Goal: Transaction & Acquisition: Purchase product/service

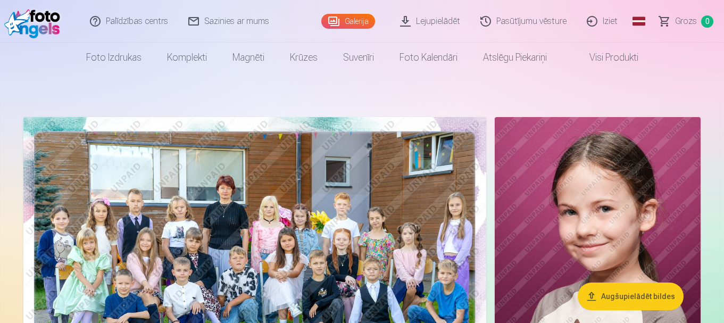
click at [215, 226] on img at bounding box center [254, 271] width 463 height 309
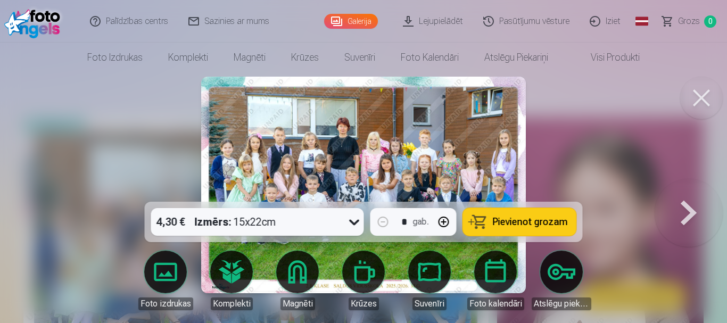
click at [499, 227] on span "Pievienot grozam" at bounding box center [530, 222] width 75 height 10
click at [685, 191] on button at bounding box center [688, 185] width 68 height 12
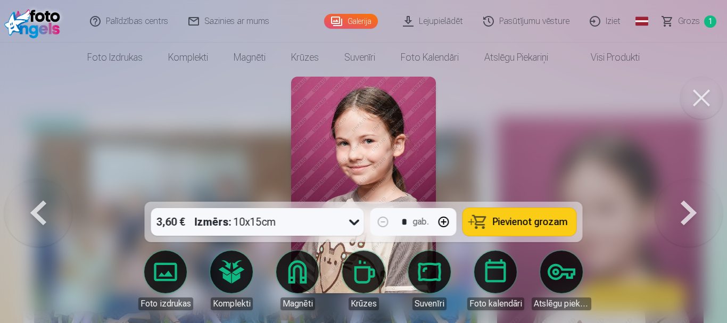
click at [685, 191] on button at bounding box center [688, 185] width 68 height 12
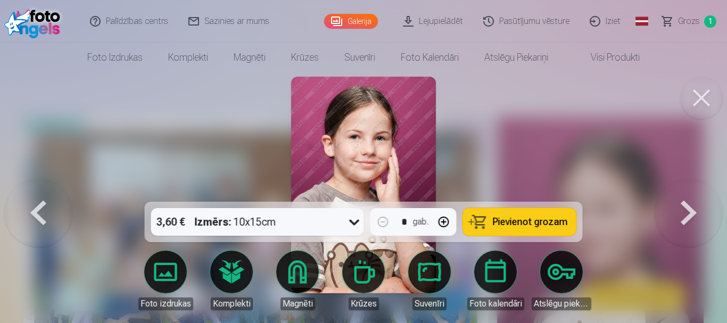
click at [683, 191] on button at bounding box center [688, 185] width 68 height 12
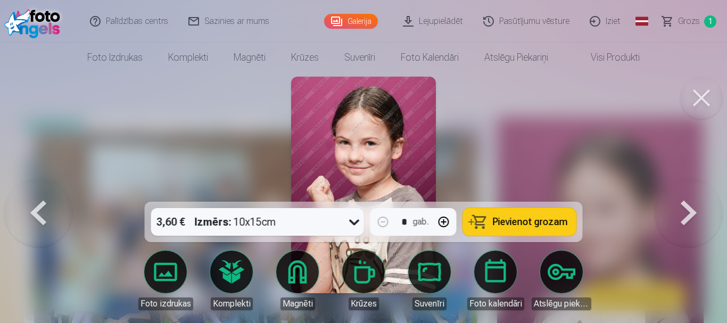
click at [39, 191] on button at bounding box center [38, 185] width 68 height 12
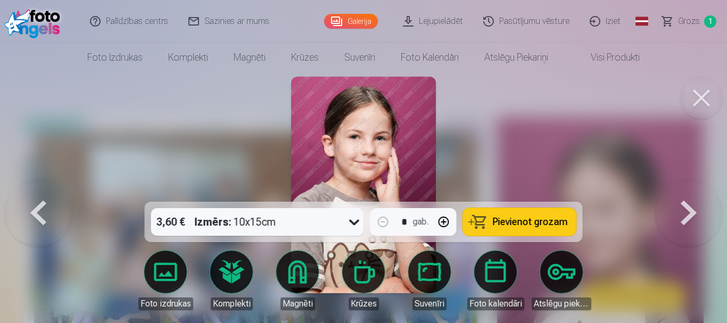
click at [39, 191] on button at bounding box center [38, 185] width 68 height 12
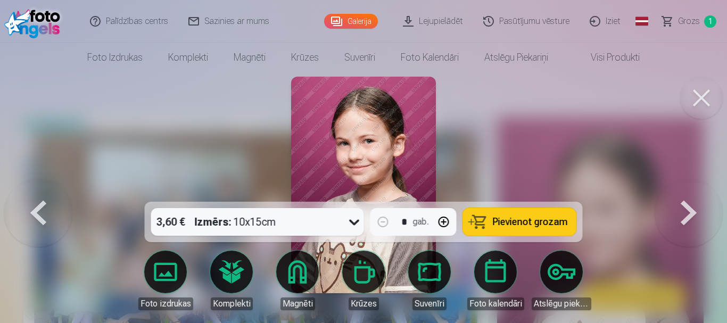
click at [544, 230] on button "Pievienot grozam" at bounding box center [519, 222] width 113 height 28
click at [696, 191] on button at bounding box center [688, 185] width 68 height 12
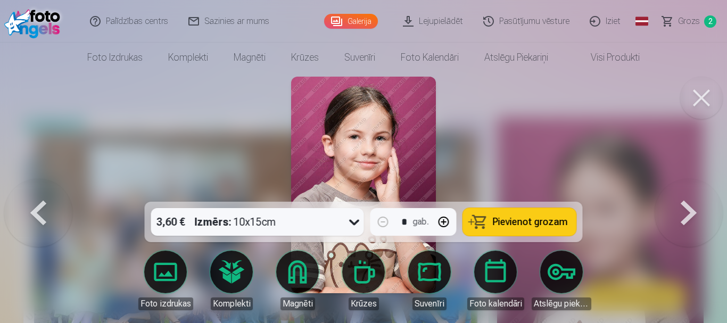
click at [695, 191] on button at bounding box center [688, 185] width 68 height 12
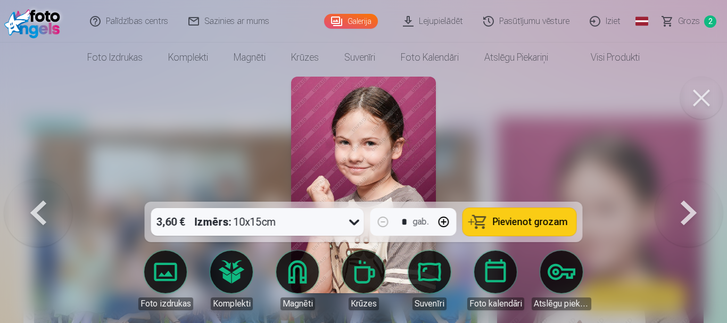
click at [526, 222] on span "Pievienot grozam" at bounding box center [530, 222] width 75 height 10
click at [693, 191] on button at bounding box center [688, 185] width 68 height 12
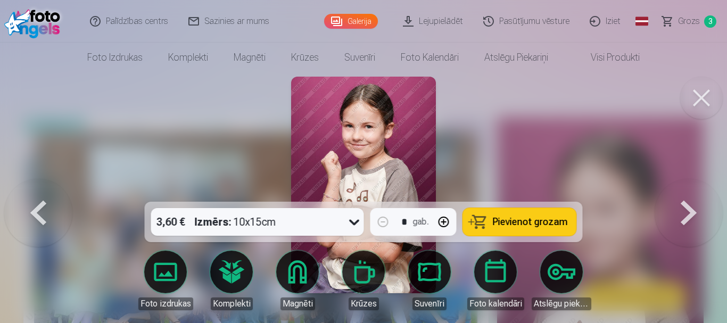
click at [542, 217] on span "Pievienot grozam" at bounding box center [530, 222] width 75 height 10
click at [676, 191] on button at bounding box center [688, 185] width 68 height 12
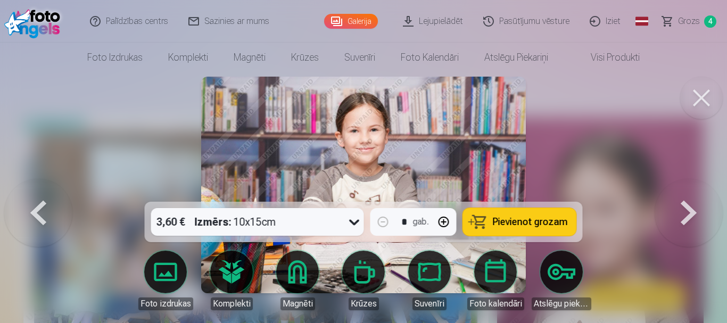
click at [676, 191] on button at bounding box center [688, 185] width 68 height 12
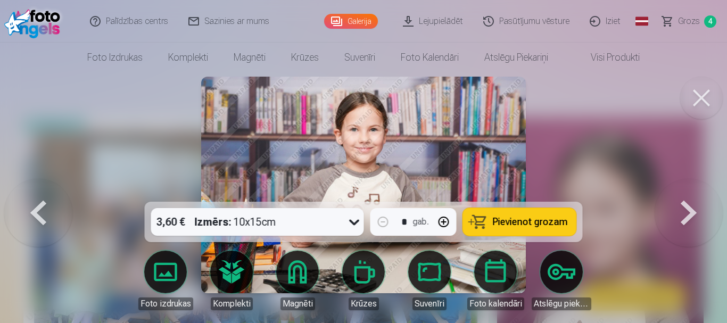
click at [40, 191] on button at bounding box center [38, 185] width 68 height 12
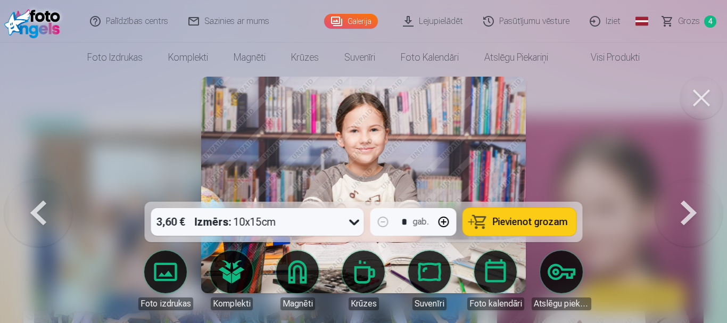
click at [561, 224] on span "Pievienot grozam" at bounding box center [530, 222] width 75 height 10
click at [686, 191] on button at bounding box center [688, 185] width 68 height 12
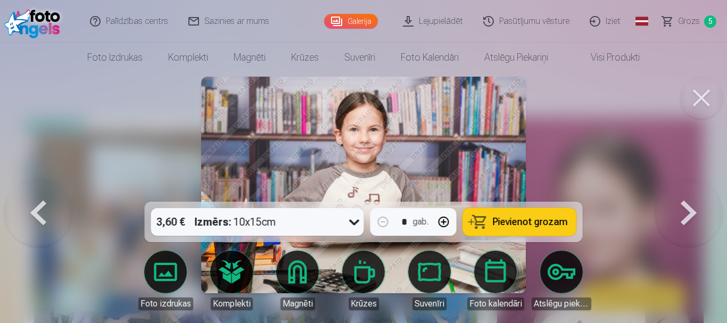
click at [686, 191] on button at bounding box center [688, 185] width 68 height 12
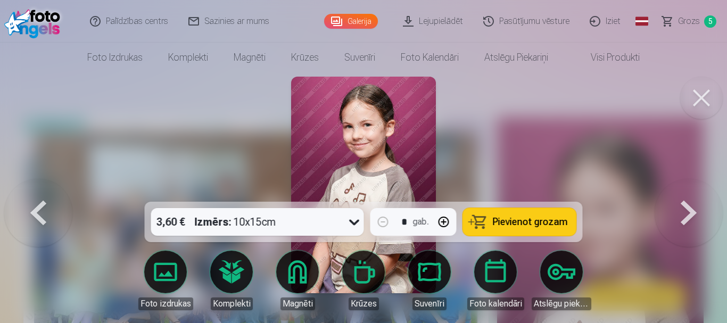
click at [540, 217] on span "Pievienot grozam" at bounding box center [530, 222] width 75 height 10
click at [688, 191] on button at bounding box center [688, 185] width 68 height 12
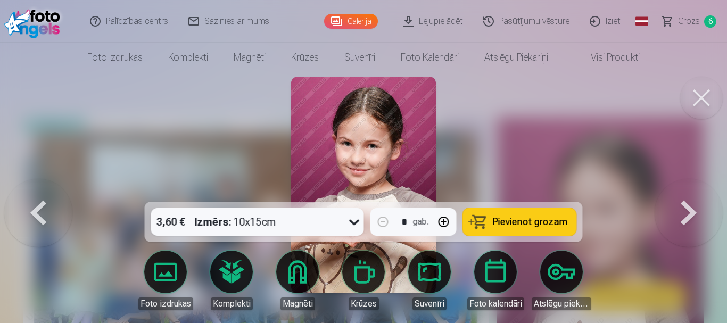
click at [552, 221] on span "Pievienot grozam" at bounding box center [530, 222] width 75 height 10
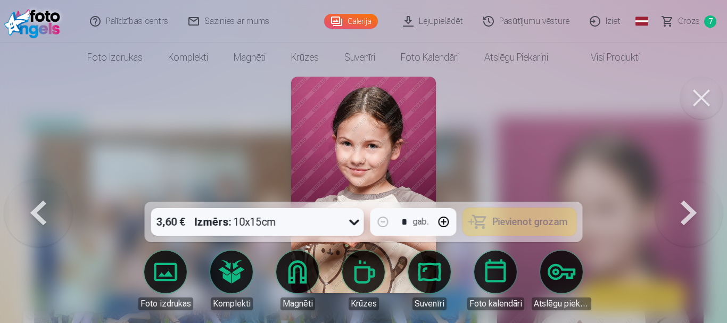
click at [674, 191] on button at bounding box center [688, 185] width 68 height 12
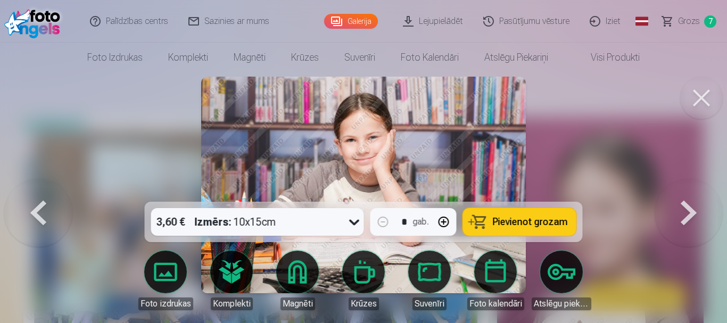
click at [674, 191] on button at bounding box center [688, 185] width 68 height 12
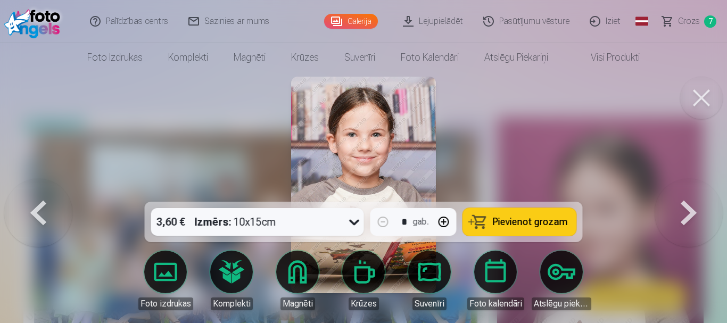
click at [674, 191] on button at bounding box center [688, 185] width 68 height 12
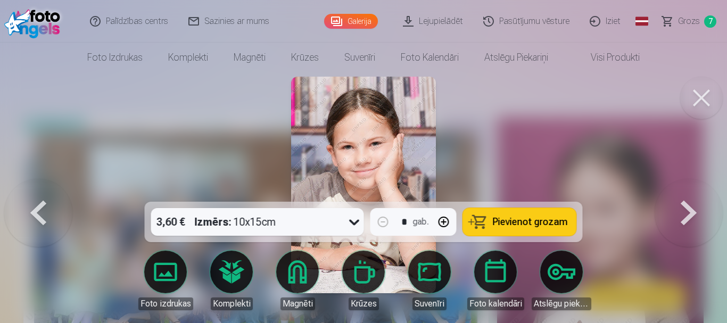
click at [46, 191] on button at bounding box center [38, 185] width 68 height 12
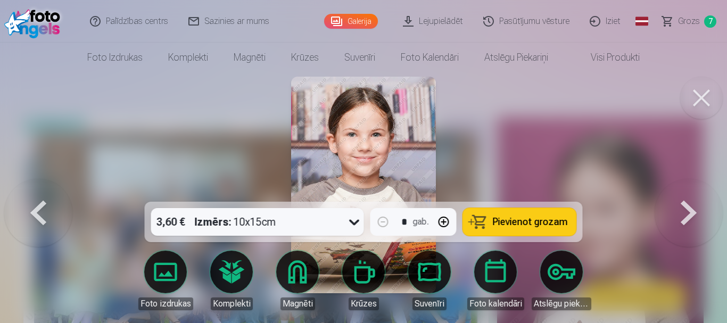
click at [547, 220] on span "Pievienot grozam" at bounding box center [530, 222] width 75 height 10
click at [689, 191] on button at bounding box center [688, 185] width 68 height 12
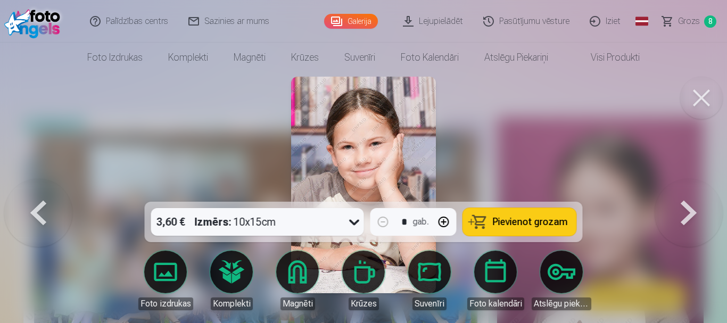
click at [689, 191] on button at bounding box center [688, 185] width 68 height 12
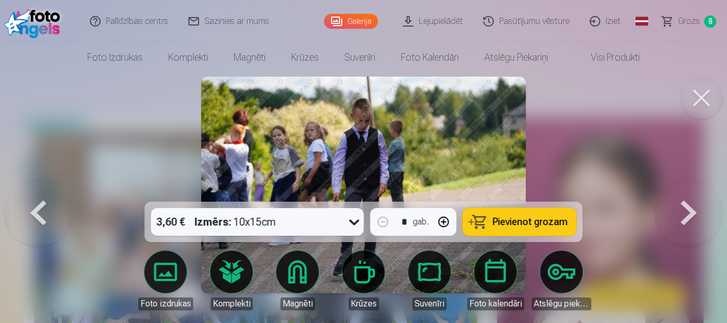
click at [689, 191] on button at bounding box center [688, 185] width 68 height 12
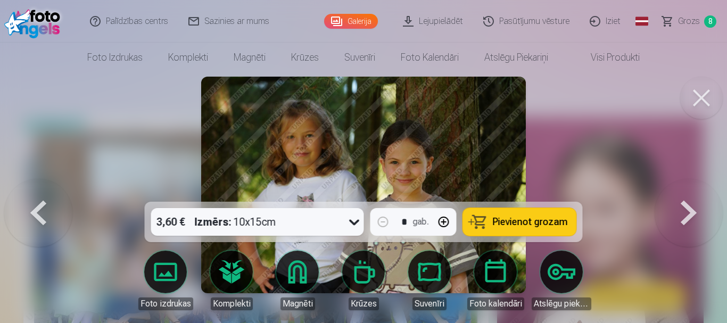
click at [550, 224] on span "Pievienot grozam" at bounding box center [530, 222] width 75 height 10
click at [692, 191] on button at bounding box center [688, 185] width 68 height 12
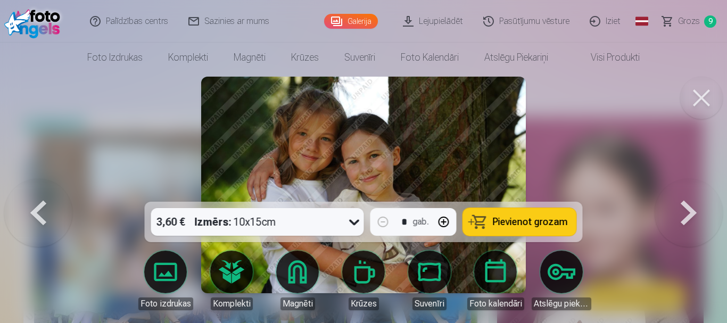
click at [541, 224] on span "Pievienot grozam" at bounding box center [530, 222] width 75 height 10
click at [683, 191] on button at bounding box center [688, 185] width 68 height 12
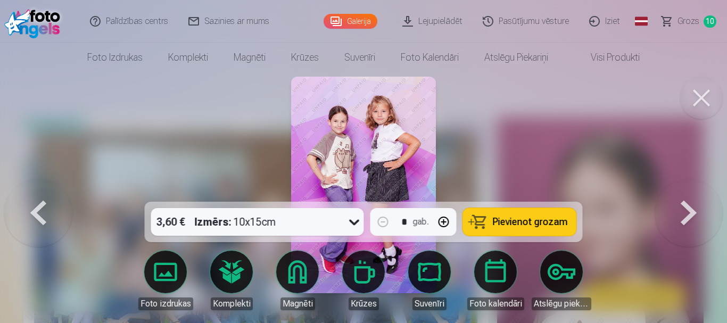
click at [555, 227] on span "Pievienot grozam" at bounding box center [530, 222] width 75 height 10
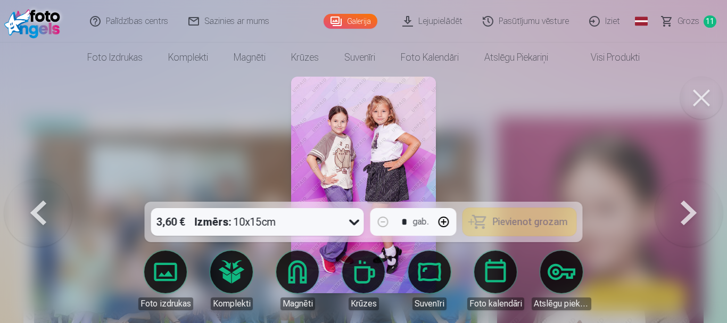
click at [692, 191] on button at bounding box center [688, 185] width 68 height 12
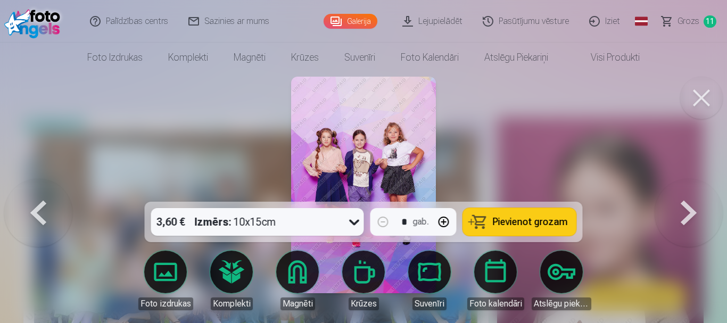
click at [566, 214] on button "Pievienot grozam" at bounding box center [519, 222] width 113 height 28
click at [682, 191] on button at bounding box center [688, 185] width 68 height 12
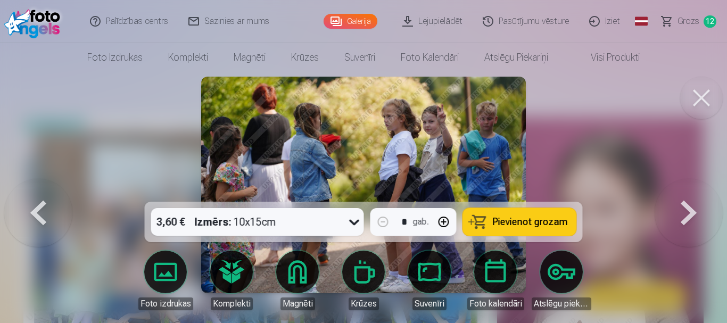
click at [567, 215] on button "Pievienot grozam" at bounding box center [519, 222] width 113 height 28
click at [685, 191] on button at bounding box center [688, 185] width 68 height 12
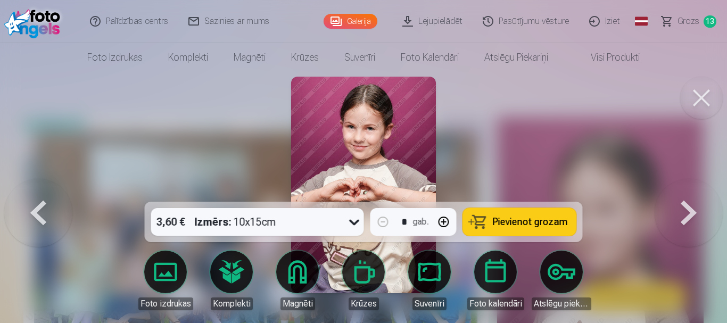
click at [535, 210] on button "Pievienot grozam" at bounding box center [519, 222] width 113 height 28
click at [670, 191] on button at bounding box center [688, 185] width 68 height 12
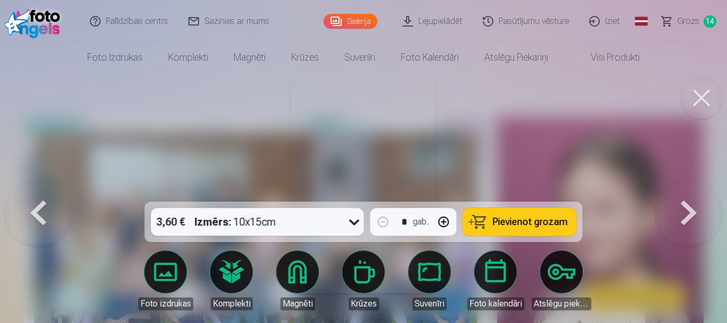
click at [669, 191] on button at bounding box center [688, 185] width 68 height 12
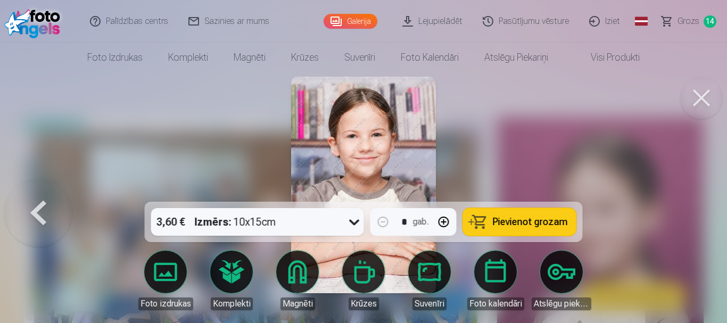
click at [669, 215] on div at bounding box center [363, 161] width 727 height 323
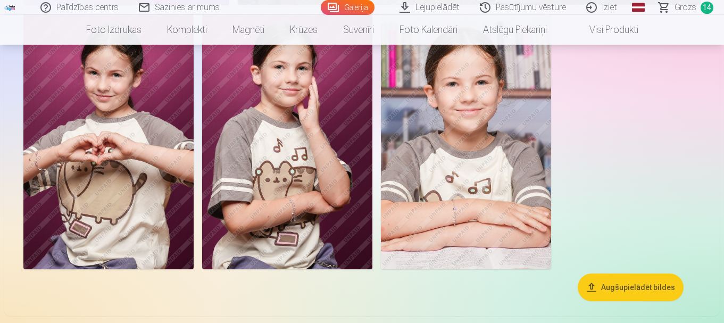
scroll to position [3881, 0]
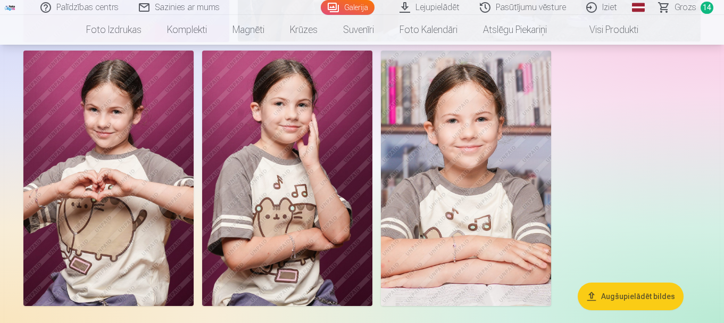
click at [434, 142] on img at bounding box center [466, 178] width 170 height 255
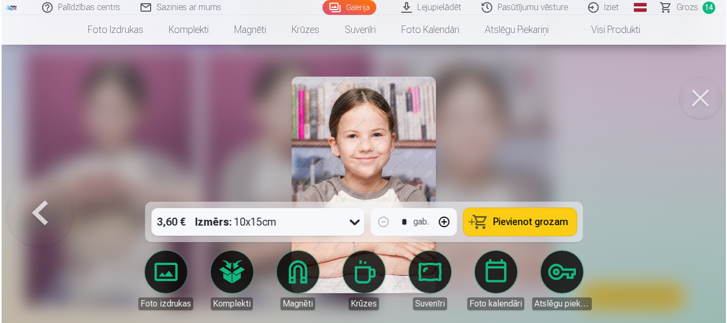
scroll to position [3895, 0]
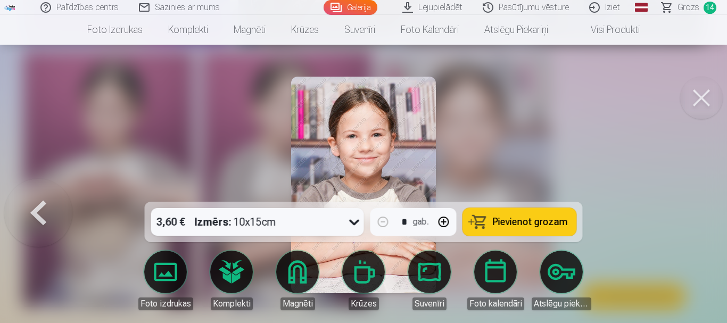
click at [544, 227] on span "Pievienot grozam" at bounding box center [530, 222] width 75 height 10
click at [702, 101] on button at bounding box center [701, 98] width 43 height 43
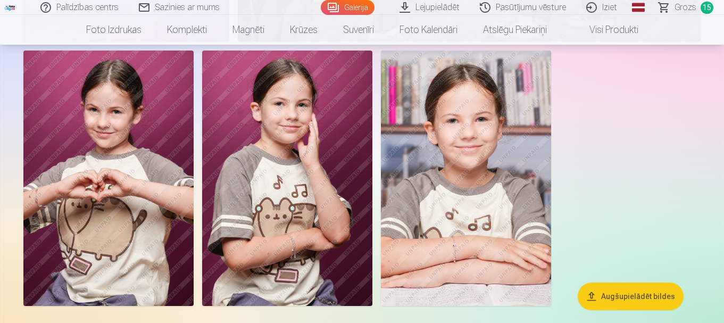
click at [690, 10] on span "Grozs" at bounding box center [686, 7] width 22 height 13
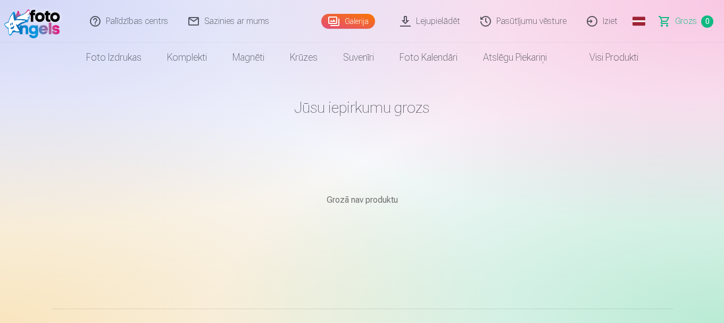
click at [446, 23] on link "Lejupielādēt" at bounding box center [430, 21] width 80 height 43
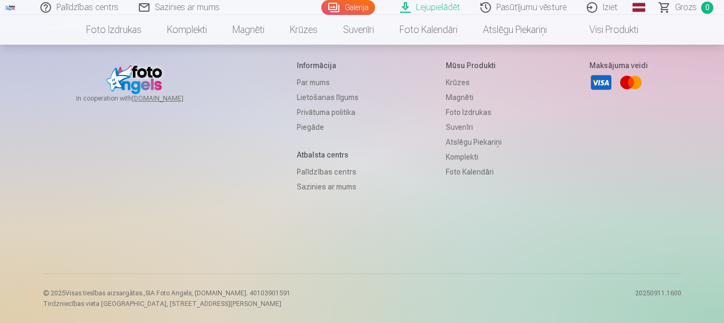
scroll to position [800, 0]
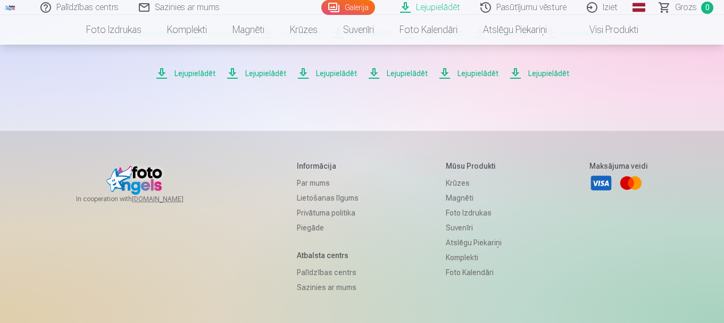
scroll to position [275, 0]
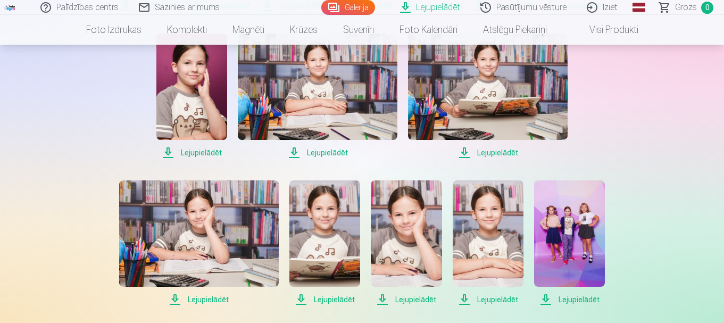
click at [527, 159] on span "Lejupielādēt" at bounding box center [488, 152] width 160 height 13
click at [360, 159] on span "Lejupielādēt" at bounding box center [318, 152] width 160 height 13
click at [227, 159] on span "Lejupielādēt" at bounding box center [191, 152] width 71 height 13
click at [544, 12] on span "Lejupielādēt" at bounding box center [574, 5] width 60 height 13
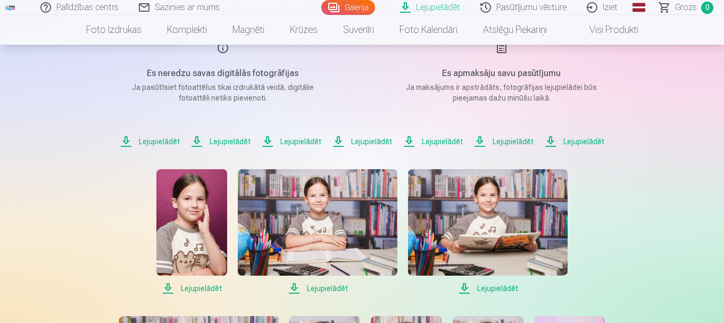
scroll to position [140, 0]
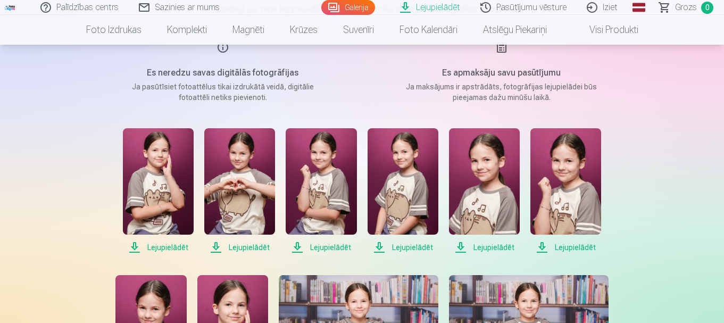
click at [576, 252] on span "Lejupielādēt" at bounding box center [565, 247] width 71 height 13
click at [498, 245] on span "Lejupielādēt" at bounding box center [484, 247] width 71 height 13
click at [409, 244] on span "Lejupielādēt" at bounding box center [403, 247] width 71 height 13
click at [322, 243] on span "Lejupielādēt" at bounding box center [321, 247] width 71 height 13
click at [249, 246] on span "Lejupielādēt" at bounding box center [239, 247] width 71 height 13
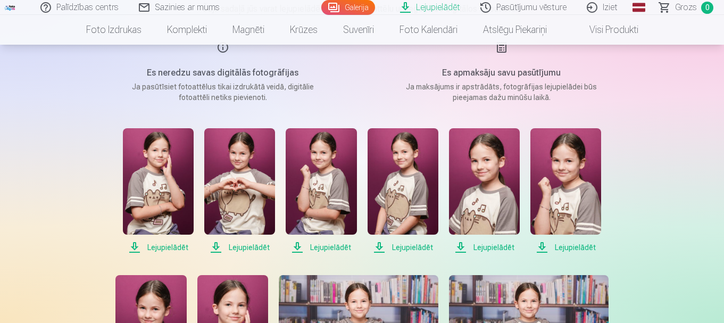
click at [158, 251] on span "Lejupielādēt" at bounding box center [158, 247] width 71 height 13
click at [483, 250] on span "Lejupielādēt" at bounding box center [484, 247] width 71 height 13
click at [399, 246] on span "Lejupielādēt" at bounding box center [403, 247] width 71 height 13
click at [328, 246] on span "Lejupielādēt" at bounding box center [321, 247] width 71 height 13
click at [241, 250] on span "Lejupielādēt" at bounding box center [239, 247] width 71 height 13
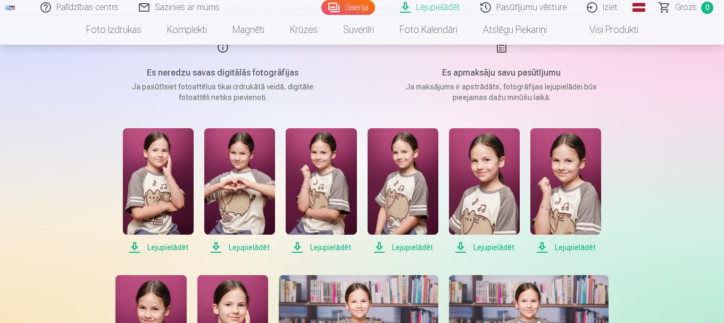
click at [163, 243] on span "Lejupielādēt" at bounding box center [158, 247] width 71 height 13
click at [541, 11] on link "Pasūtījumu vēsture" at bounding box center [524, 7] width 106 height 15
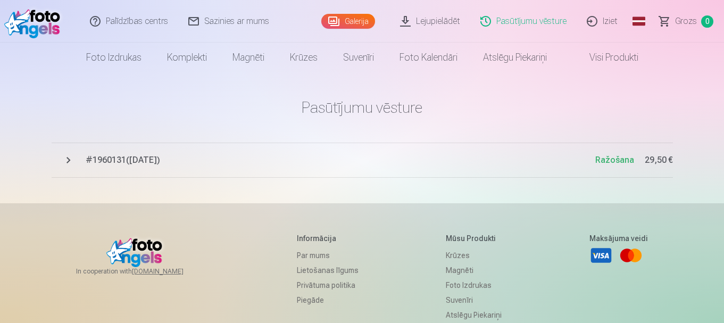
click at [160, 162] on span "# 1960131 ( 12.09.2025 )" at bounding box center [341, 160] width 510 height 13
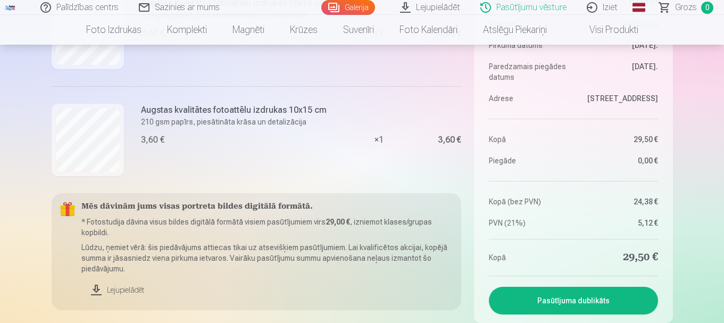
scroll to position [851, 0]
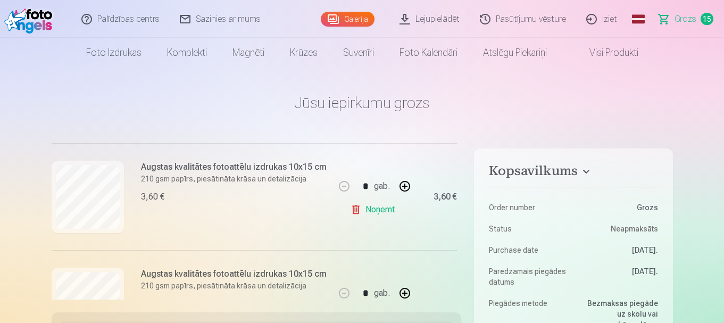
scroll to position [220, 0]
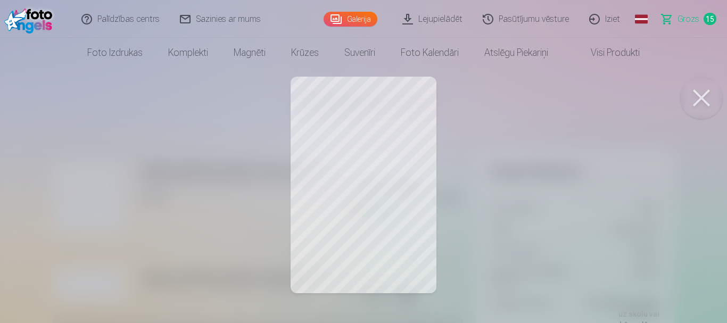
click at [43, 186] on div at bounding box center [363, 161] width 727 height 323
click at [39, 188] on div at bounding box center [363, 161] width 727 height 323
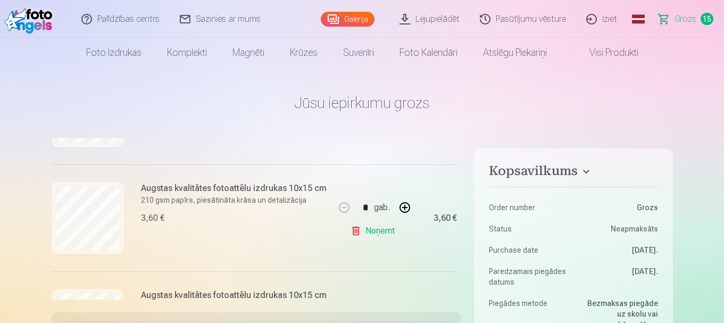
scroll to position [315, 0]
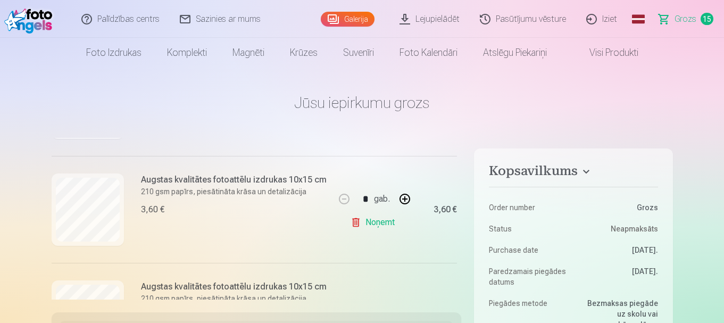
click at [371, 224] on link "Noņemt" at bounding box center [375, 222] width 48 height 21
click at [375, 226] on link "Noņemt" at bounding box center [375, 222] width 48 height 21
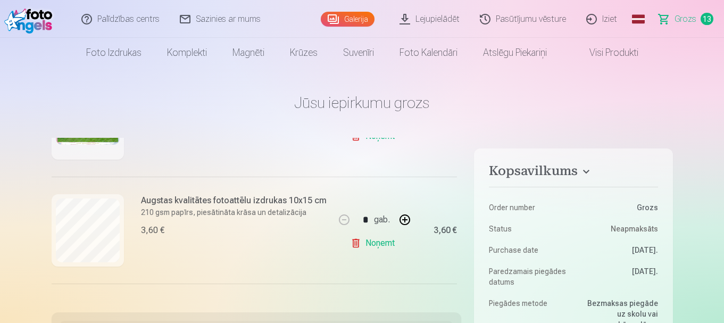
scroll to position [186, 0]
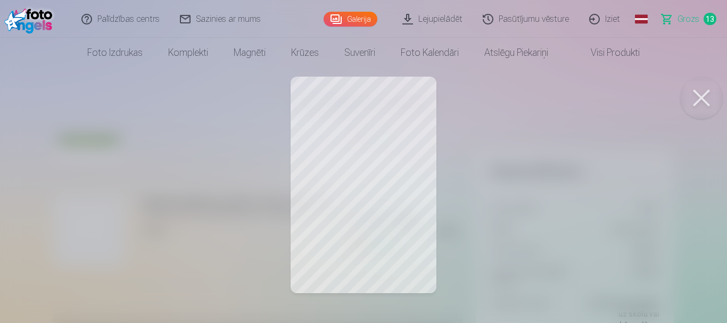
click at [24, 238] on div at bounding box center [363, 161] width 727 height 323
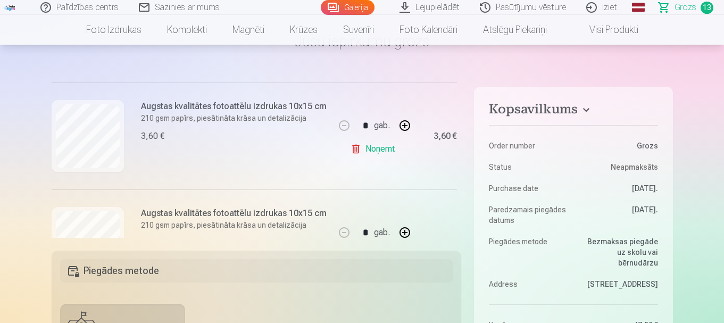
scroll to position [335, 0]
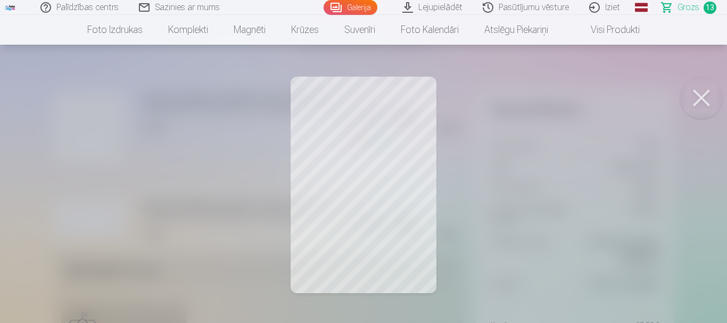
click at [20, 207] on div at bounding box center [363, 161] width 727 height 323
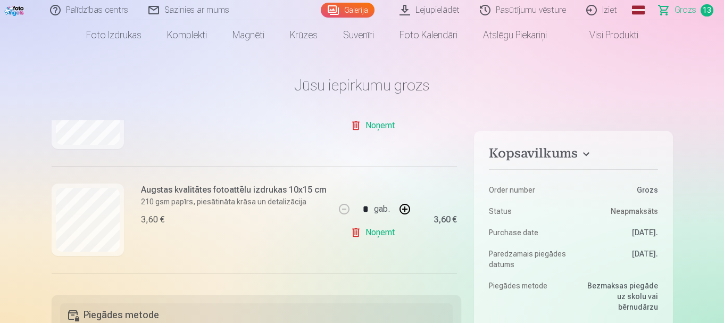
scroll to position [674, 0]
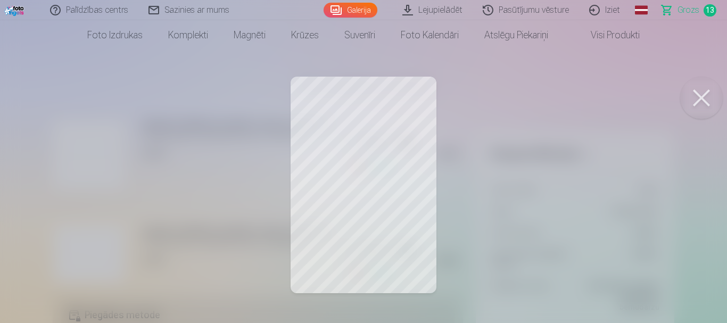
click at [24, 187] on div at bounding box center [363, 161] width 727 height 323
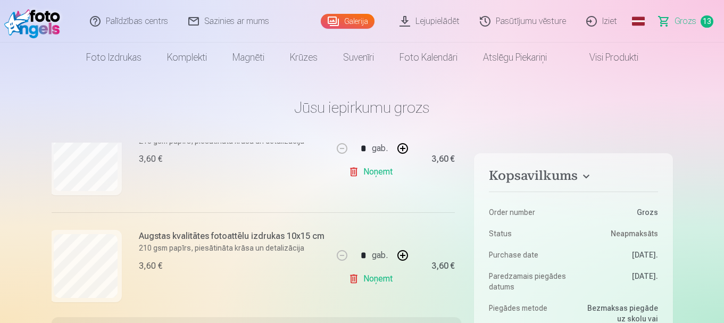
scroll to position [583, 2]
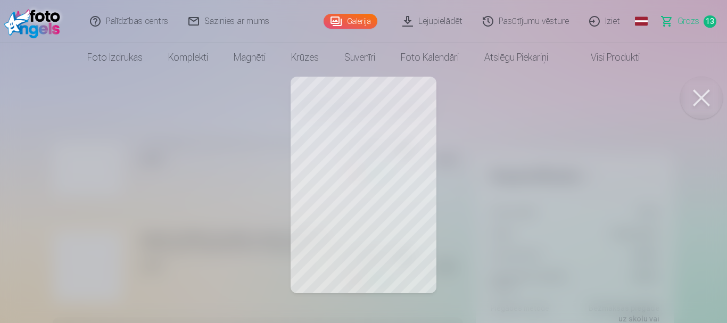
click at [0, 201] on div at bounding box center [363, 161] width 727 height 323
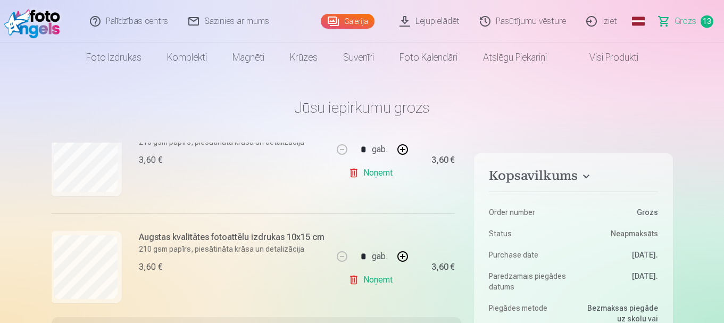
drag, startPoint x: 0, startPoint y: 200, endPoint x: 231, endPoint y: 201, distance: 230.9
click at [231, 201] on div "Augstas kvalitātes fotoattēlu izdrukas 10x15 cm 210 gsm papīrs, piesātināta krā…" at bounding box center [191, 159] width 284 height 107
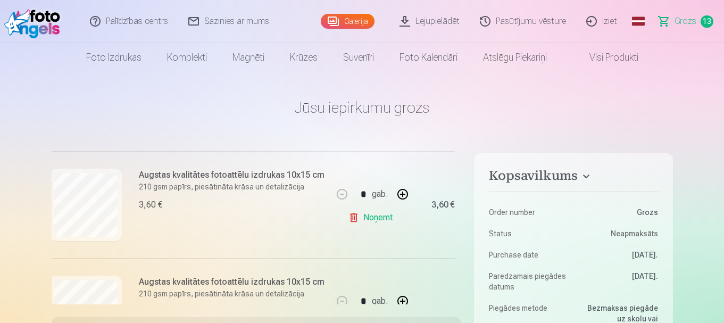
scroll to position [306, 2]
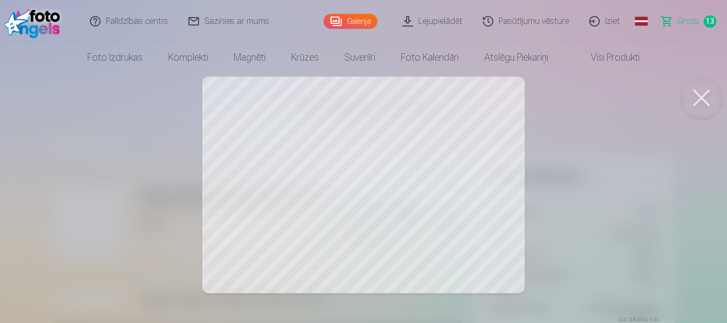
click at [0, 219] on div at bounding box center [363, 161] width 727 height 323
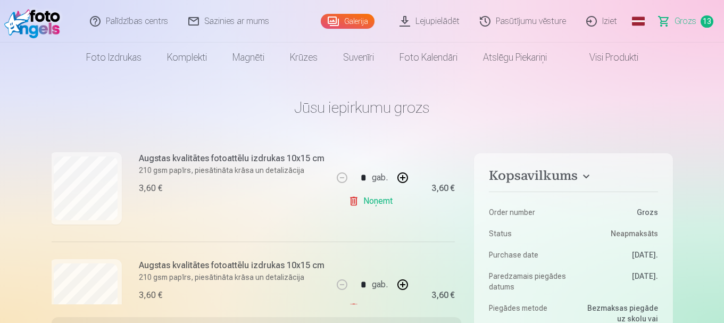
scroll to position [554, 2]
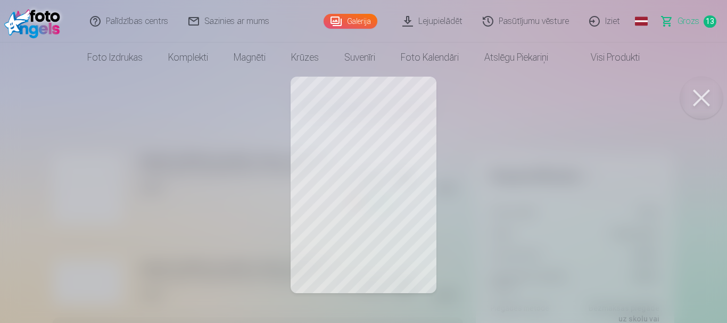
click at [51, 204] on div at bounding box center [363, 161] width 727 height 323
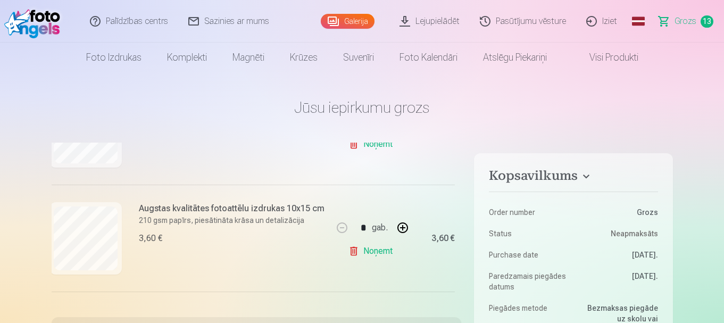
scroll to position [375, 2]
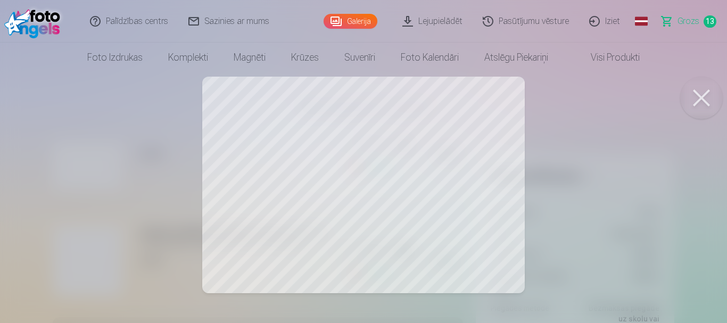
click at [18, 211] on div at bounding box center [363, 161] width 727 height 323
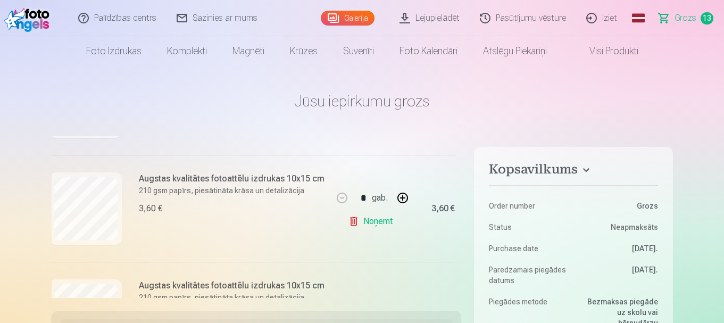
scroll to position [1279, 2]
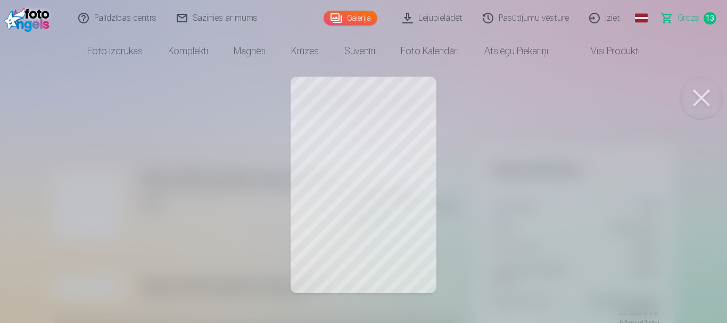
click at [37, 194] on div at bounding box center [363, 161] width 727 height 323
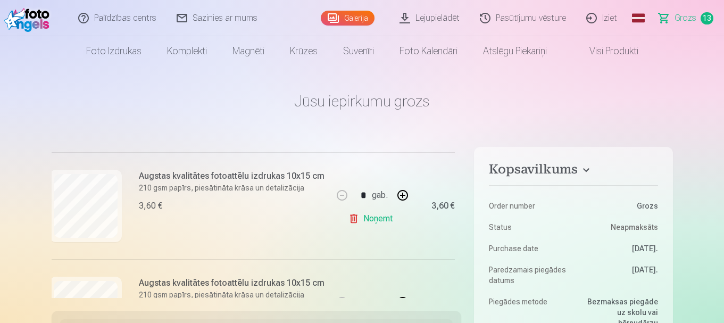
drag, startPoint x: 37, startPoint y: 194, endPoint x: 25, endPoint y: 195, distance: 12.3
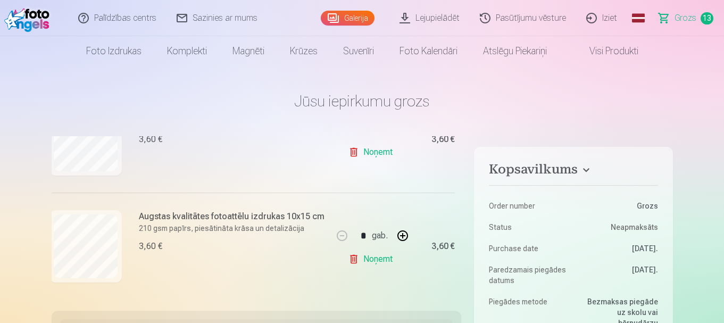
scroll to position [1350, 2]
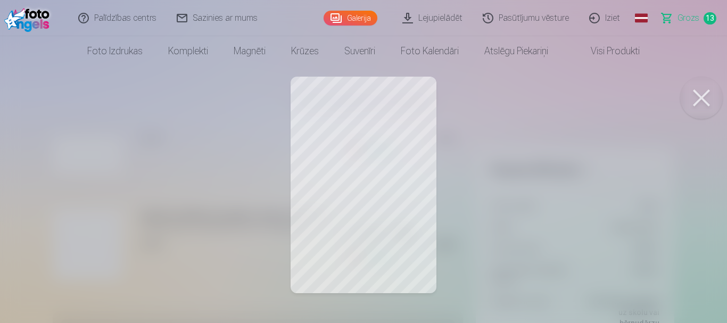
click at [64, 177] on div at bounding box center [363, 161] width 727 height 323
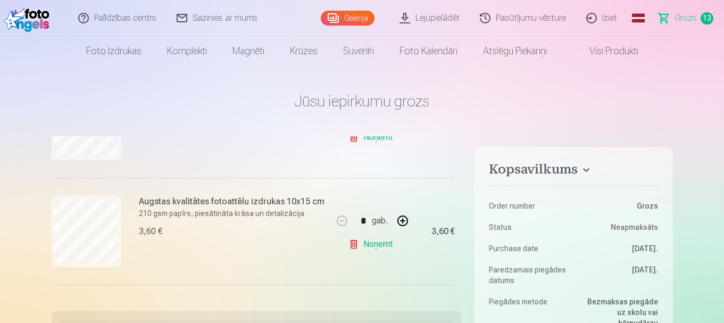
scroll to position [1144, 2]
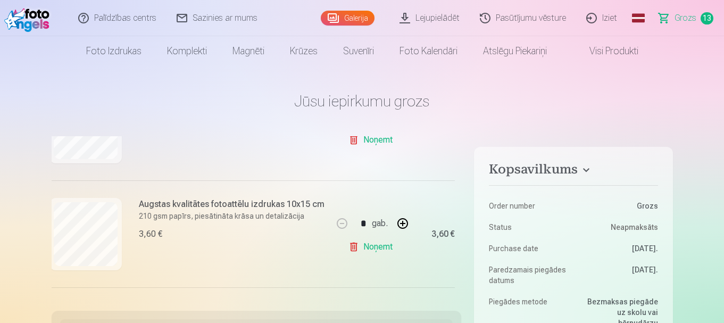
click at [379, 250] on link "Noņemt" at bounding box center [372, 246] width 48 height 21
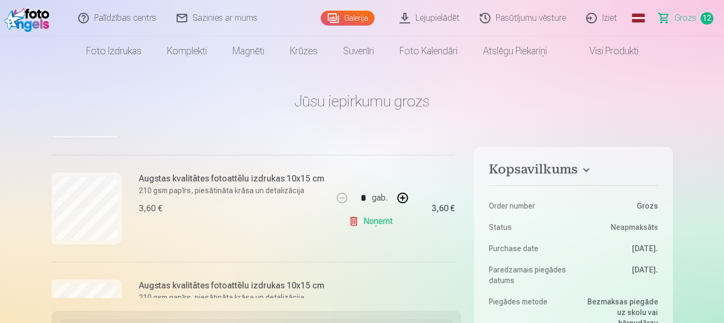
scroll to position [530, 2]
click at [372, 222] on link "Noņemt" at bounding box center [372, 219] width 48 height 21
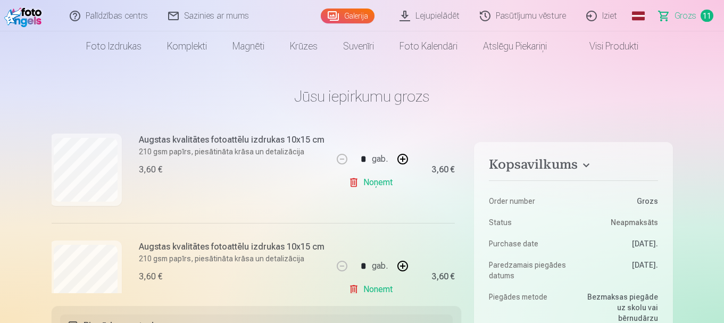
scroll to position [244, 2]
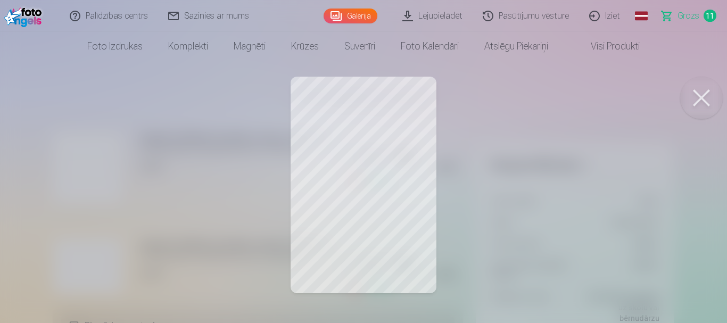
click at [24, 201] on div at bounding box center [363, 161] width 727 height 323
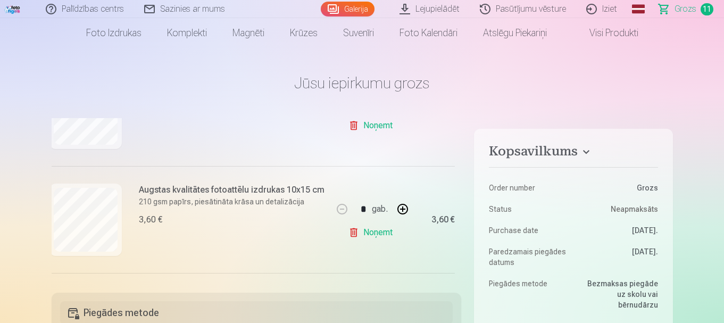
scroll to position [393, 2]
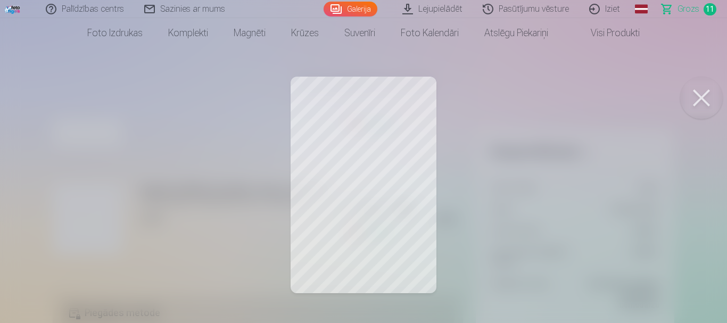
click at [54, 218] on div at bounding box center [363, 161] width 727 height 323
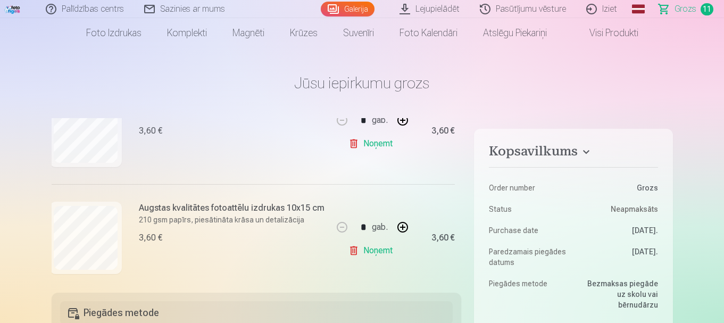
scroll to position [260, 2]
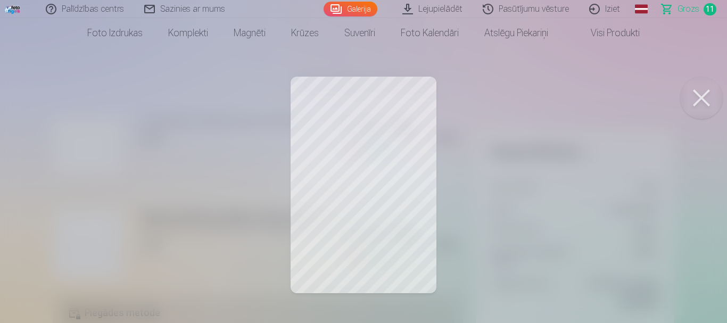
click at [35, 206] on div at bounding box center [363, 161] width 727 height 323
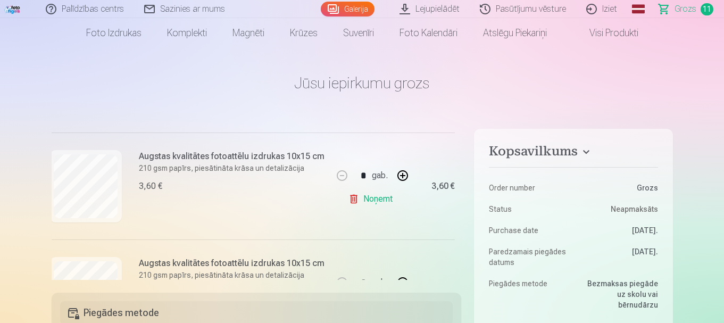
scroll to position [476, 2]
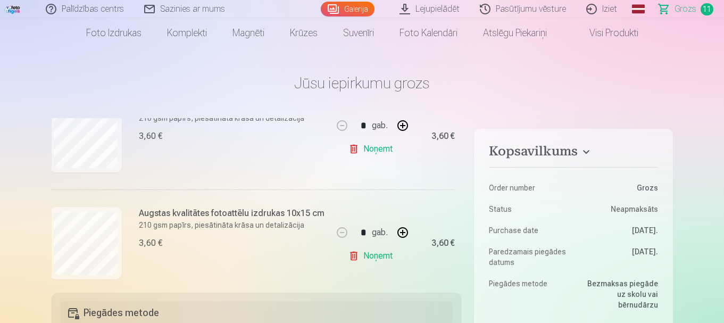
drag, startPoint x: 127, startPoint y: 227, endPoint x: 371, endPoint y: 256, distance: 246.5
click at [371, 256] on link "Noņemt" at bounding box center [372, 255] width 48 height 21
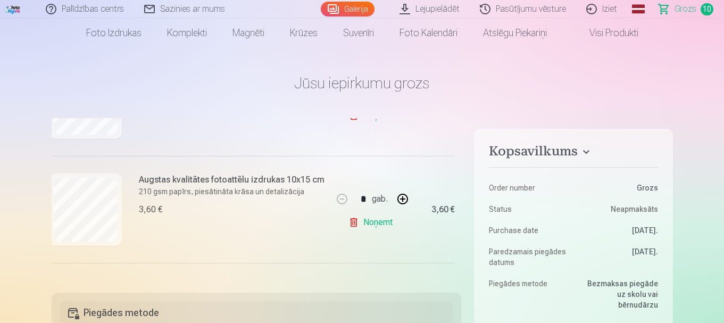
scroll to position [361, 2]
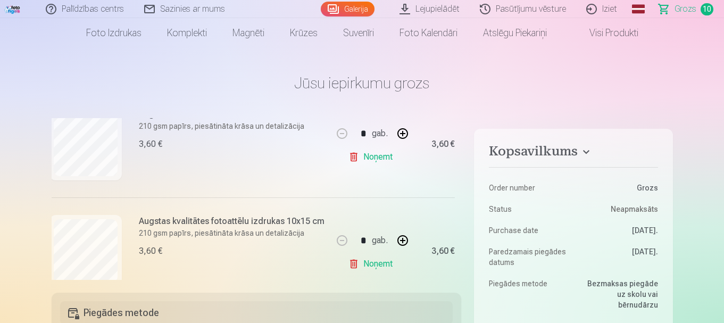
click at [375, 268] on link "Noņemt" at bounding box center [372, 263] width 48 height 21
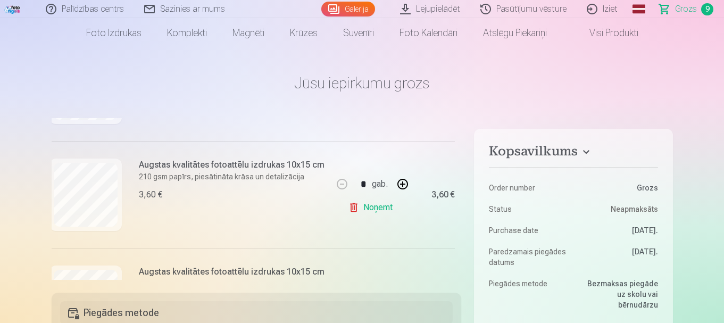
scroll to position [298, 2]
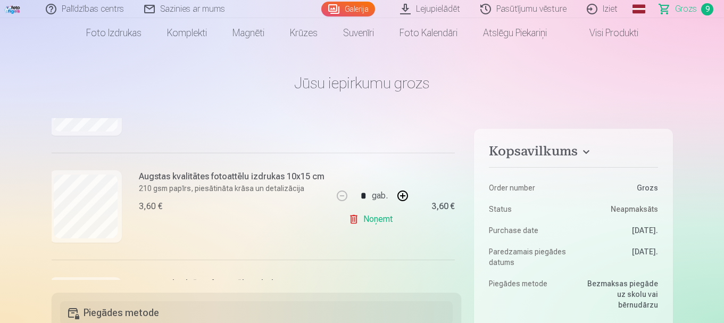
click at [372, 215] on link "Noņemt" at bounding box center [372, 219] width 48 height 21
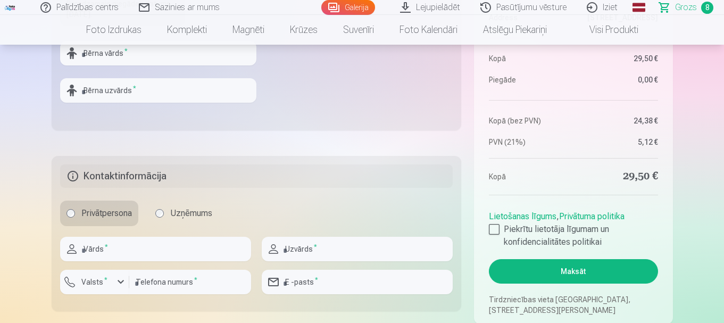
scroll to position [452, 0]
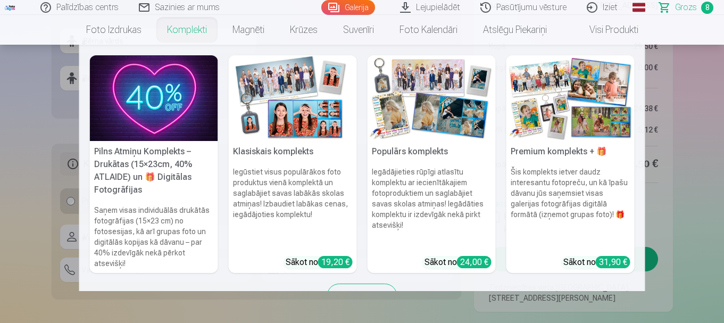
click at [0, 114] on nav "Pilns Atmiņu Komplekts – Drukātas (15×23cm, 40% ATLAIDE) un 🎁 Digitālas Fotogrā…" at bounding box center [362, 168] width 724 height 246
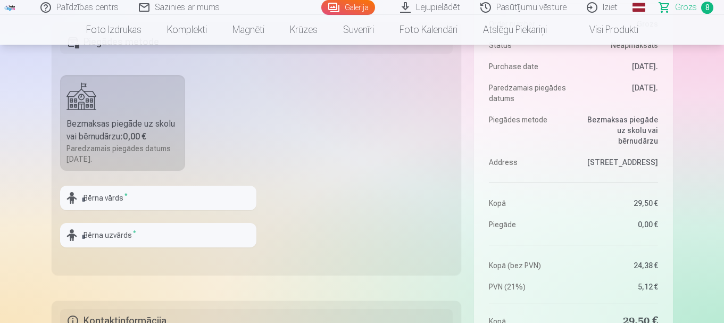
scroll to position [300, 0]
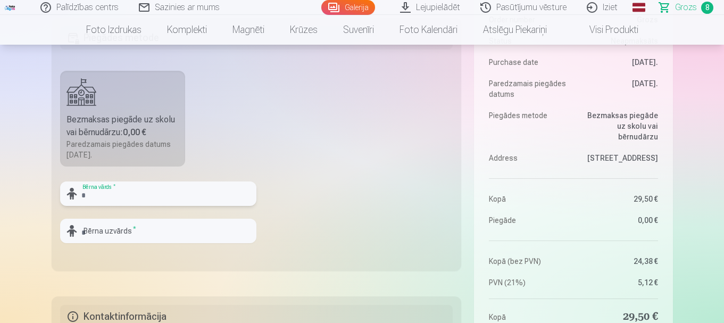
click at [159, 199] on input "text" at bounding box center [158, 193] width 196 height 24
type input "********"
click at [165, 237] on input "text" at bounding box center [158, 231] width 196 height 24
type input "********"
click at [286, 186] on fieldset "Piegādes metode Bezmaksas piegāde uz skolu vai bērnudārzu : 0,00 € Paredzamais …" at bounding box center [257, 144] width 410 height 253
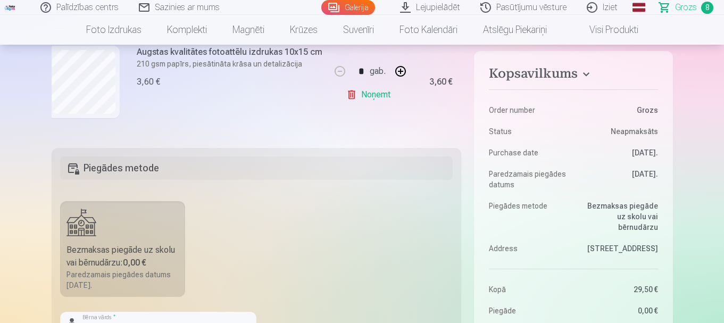
scroll to position [169, 0]
click at [52, 238] on fieldset "Piegādes metode Bezmaksas piegāde uz skolu vai bērnudārzu : 0,00 € Paredzamais …" at bounding box center [257, 274] width 410 height 253
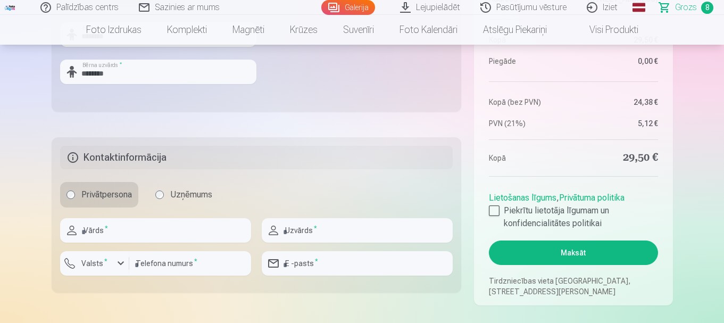
scroll to position [496, 0]
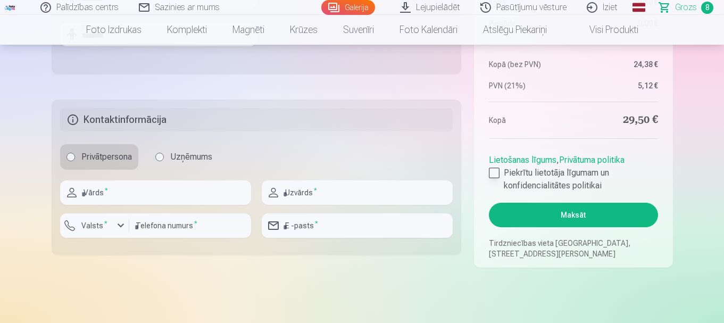
click at [493, 171] on div at bounding box center [494, 173] width 11 height 11
click at [155, 188] on input "text" at bounding box center [155, 192] width 191 height 24
type input "****"
type input "********"
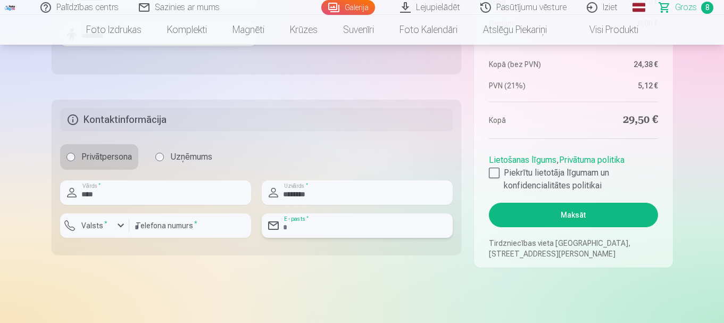
type input "**********"
click at [338, 201] on input "********" at bounding box center [357, 192] width 191 height 24
click at [335, 197] on input "********" at bounding box center [357, 192] width 191 height 24
type input "********"
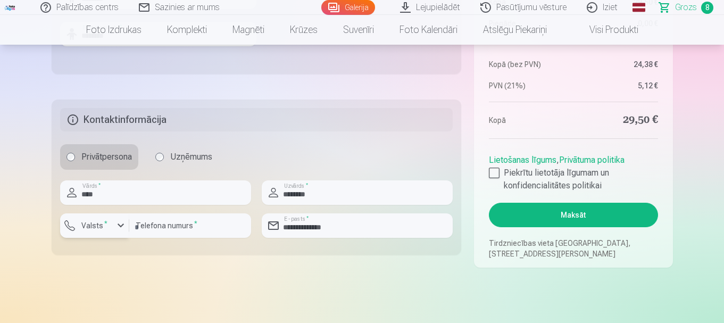
click at [101, 228] on label "Valsts *" at bounding box center [94, 225] width 35 height 11
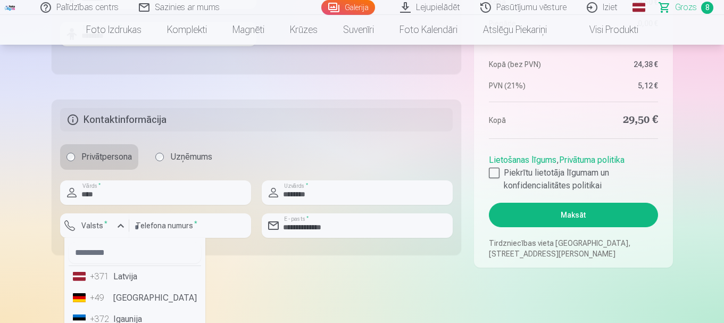
click at [126, 275] on li "+371 Latvija" at bounding box center [135, 276] width 132 height 21
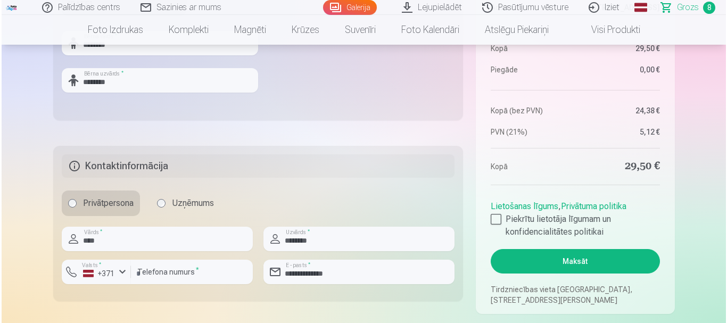
scroll to position [452, 0]
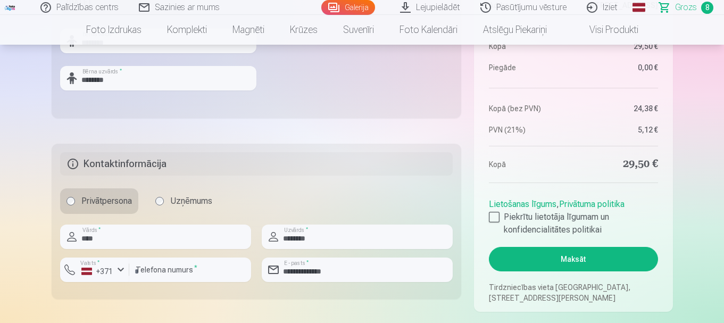
click at [571, 263] on button "Maksāt" at bounding box center [573, 259] width 169 height 24
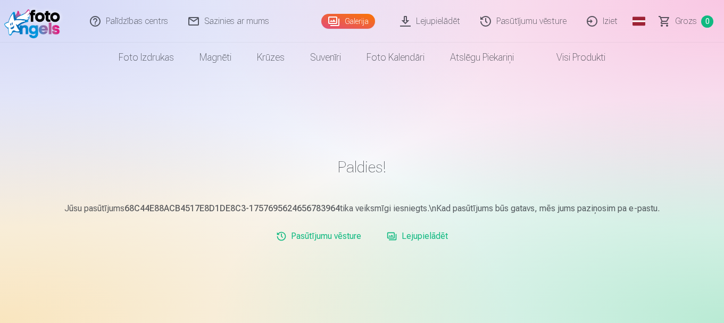
click at [427, 236] on link "Lejupielādēt" at bounding box center [418, 236] width 70 height 21
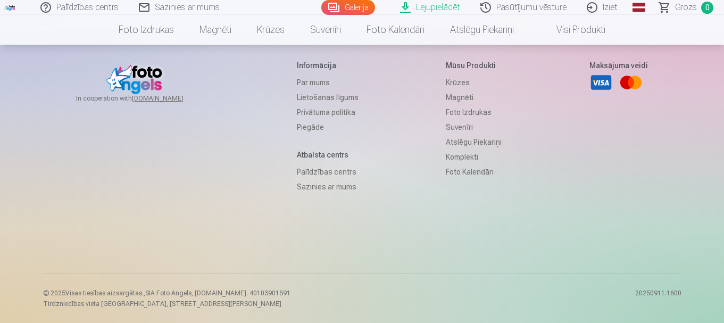
scroll to position [709, 0]
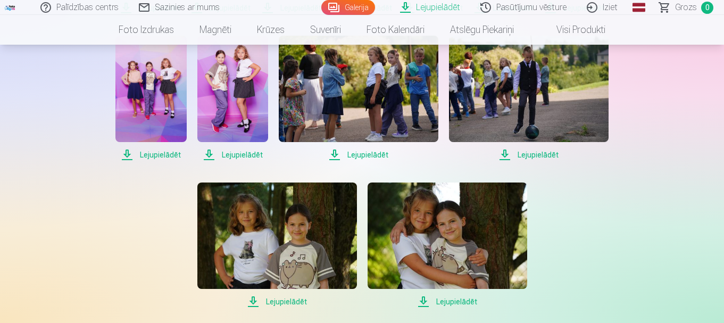
scroll to position [328, 0]
